Goal: Check status: Check status

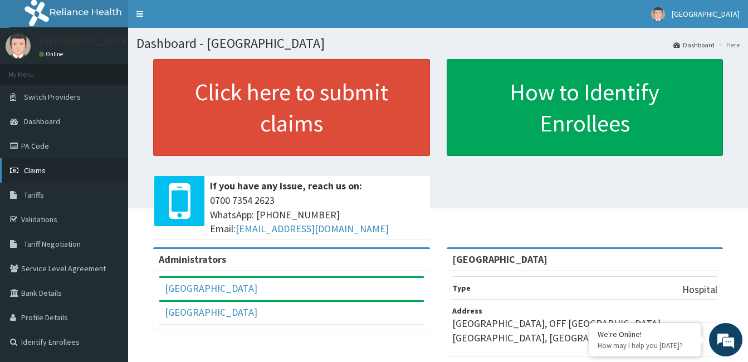
click at [38, 171] on span "Claims" at bounding box center [35, 170] width 22 height 10
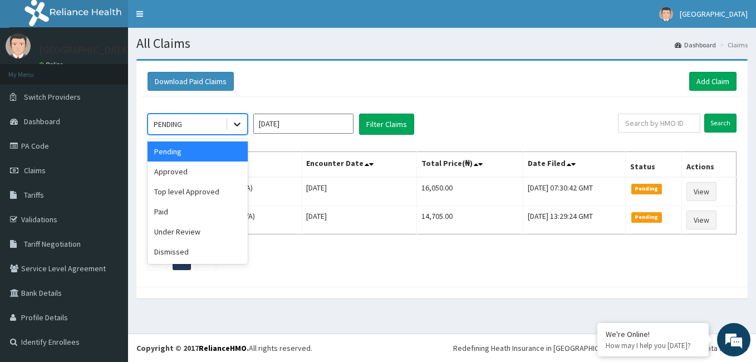
click at [239, 129] on icon at bounding box center [237, 124] width 11 height 11
click at [234, 148] on div "Pending" at bounding box center [198, 151] width 100 height 20
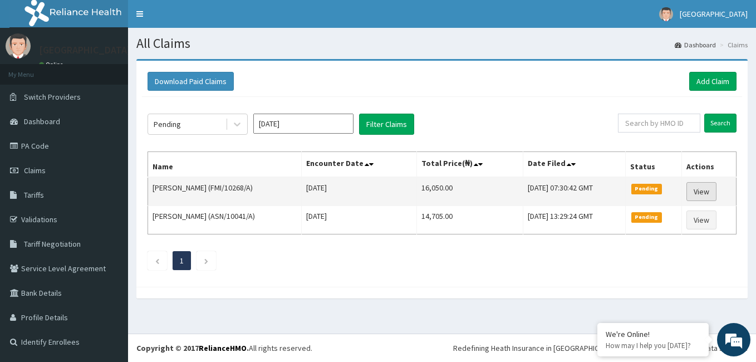
click at [705, 195] on link "View" at bounding box center [701, 191] width 30 height 19
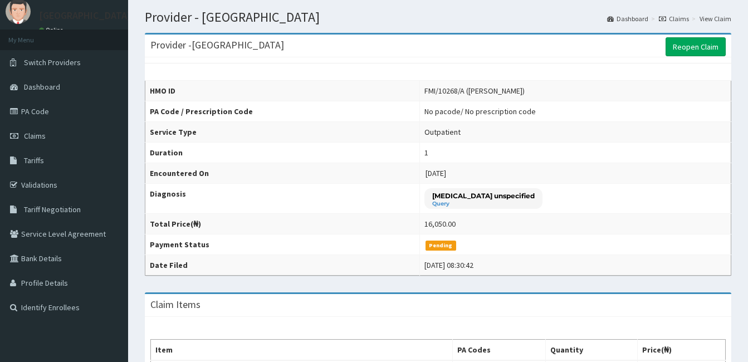
scroll to position [36, 0]
